Goal: Information Seeking & Learning: Learn about a topic

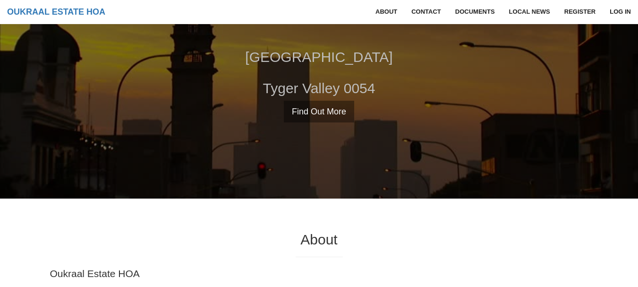
scroll to position [283, 0]
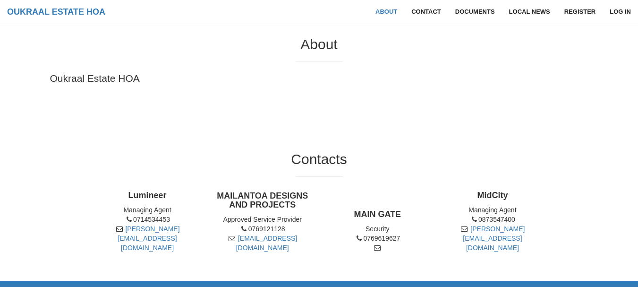
click at [126, 79] on p "Oukraal Estate HOA" at bounding box center [319, 78] width 539 height 14
click at [243, 105] on section "About Oukraal Estate HOA" at bounding box center [319, 60] width 638 height 115
click at [127, 83] on p "Oukraal Estate HOA" at bounding box center [319, 78] width 539 height 14
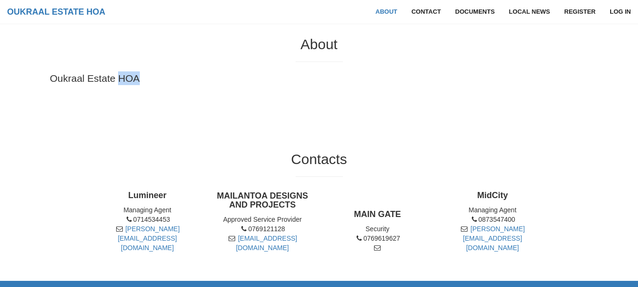
click at [127, 83] on p "Oukraal Estate HOA" at bounding box center [319, 78] width 539 height 14
click at [179, 83] on p "Oukraal Estate HOA" at bounding box center [319, 78] width 539 height 14
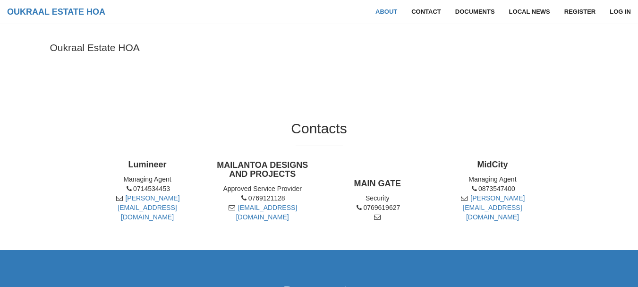
scroll to position [331, 0]
